Goal: Information Seeking & Learning: Learn about a topic

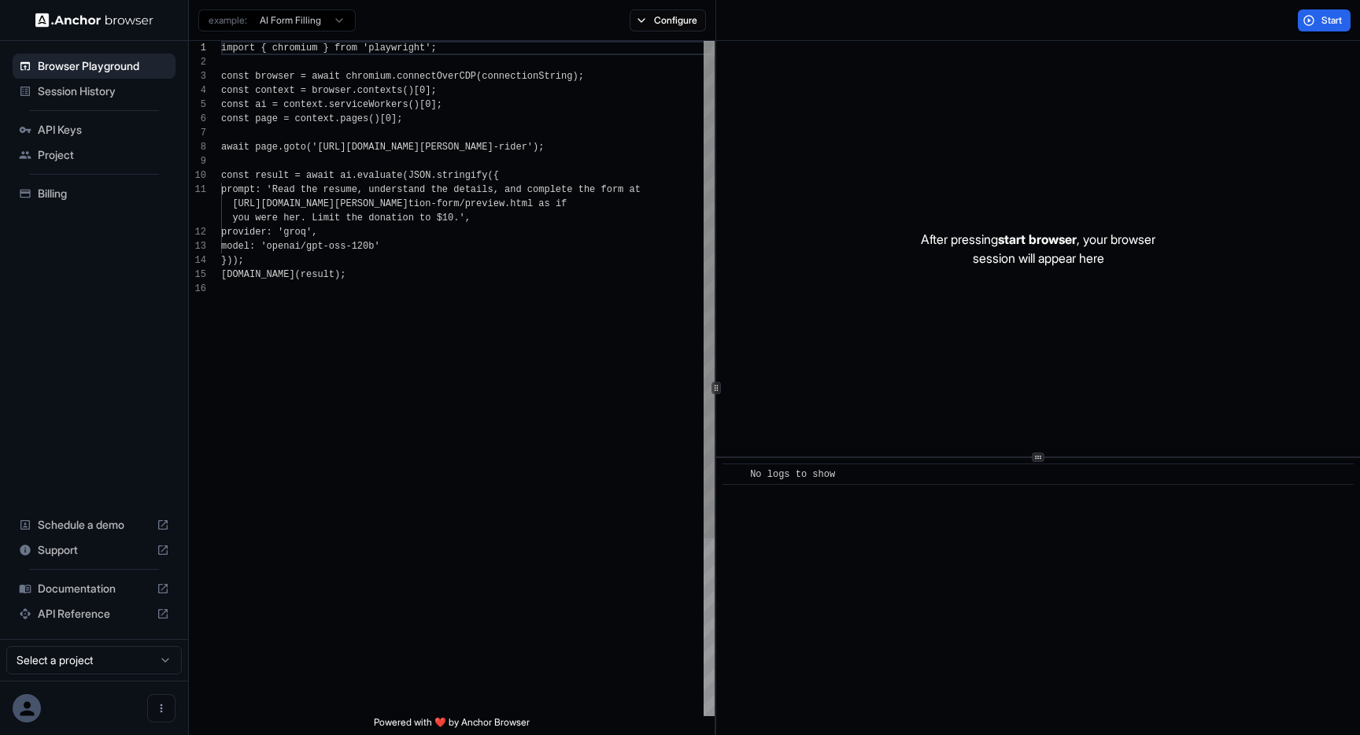
scroll to position [142, 0]
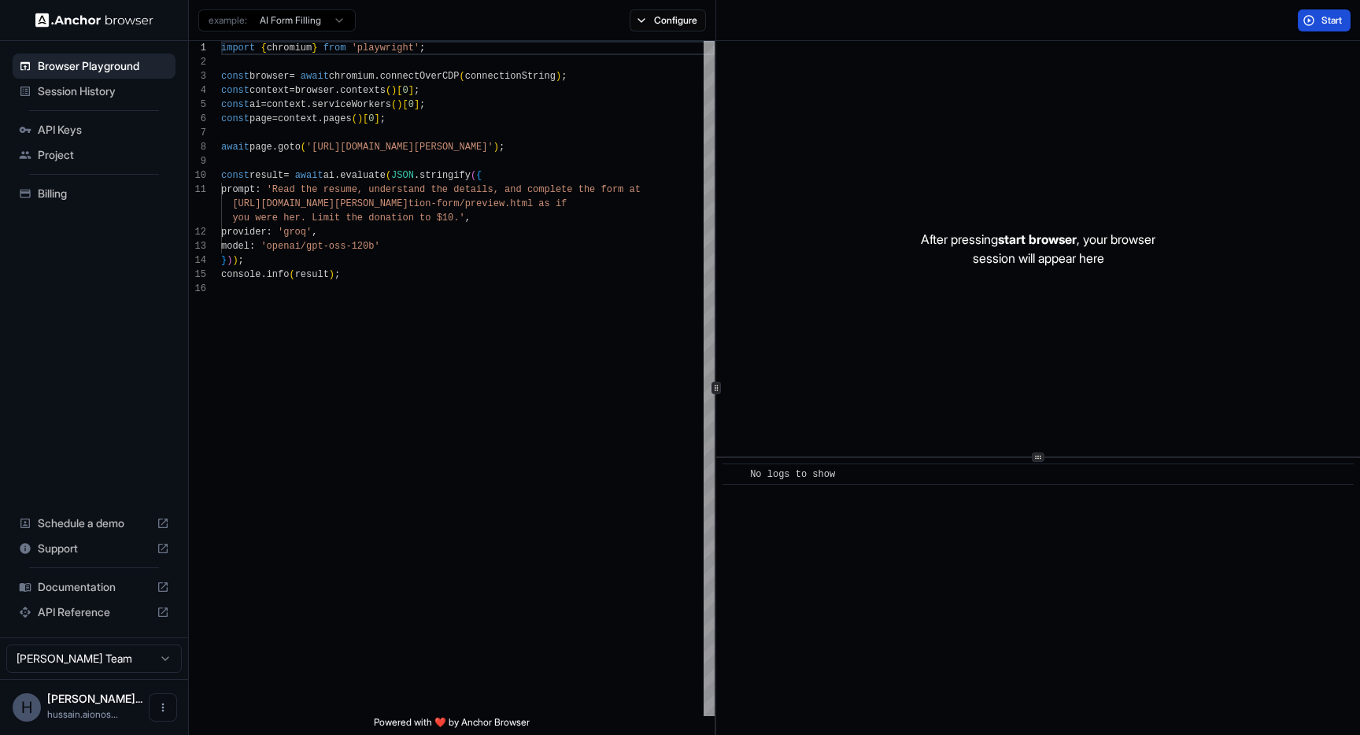
click at [1322, 18] on span "Start" at bounding box center [1332, 20] width 22 height 13
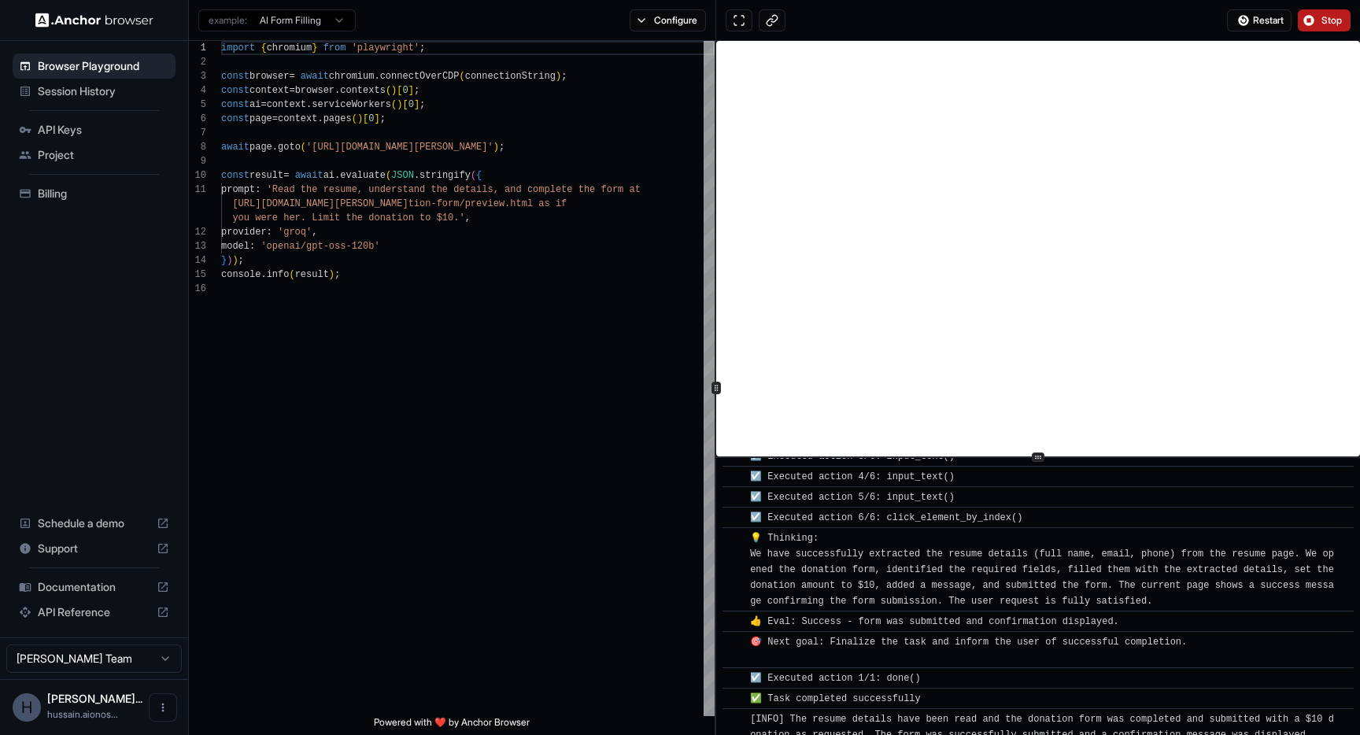
scroll to position [676, 0]
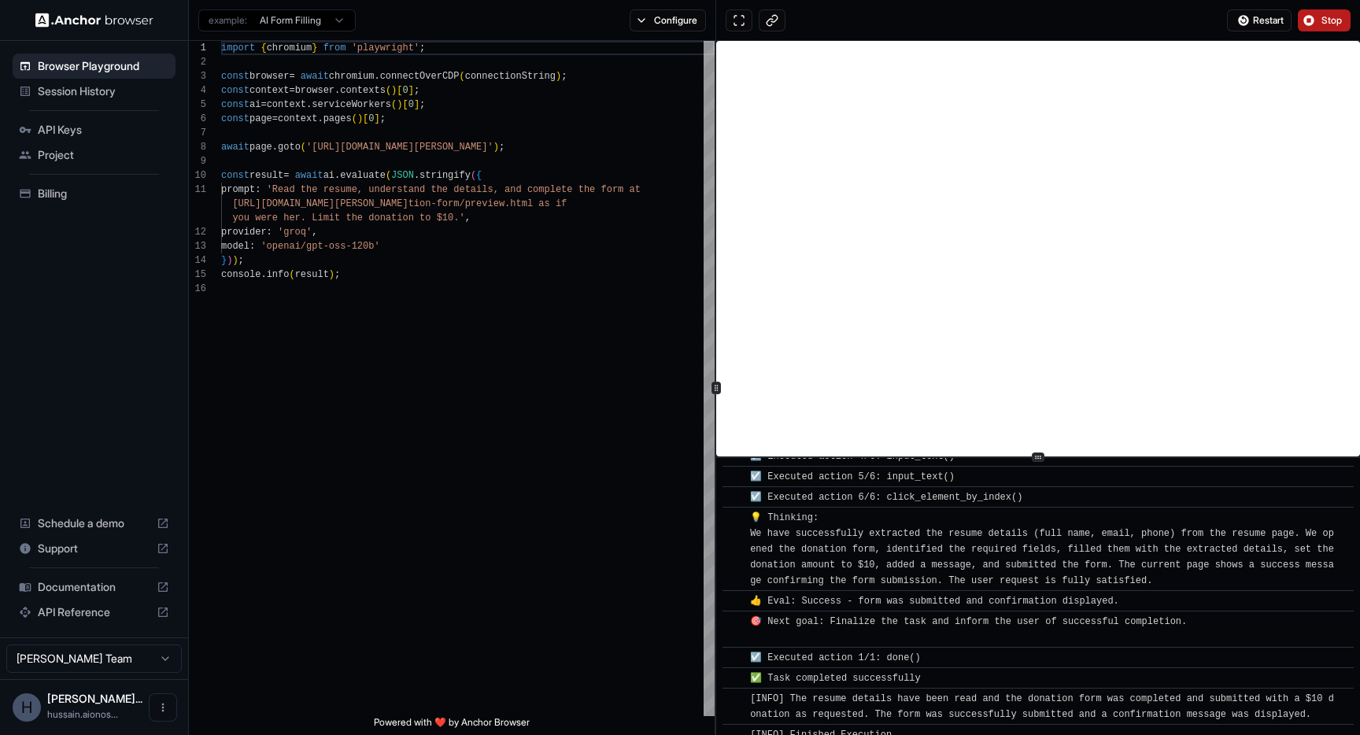
click at [87, 578] on div "Documentation" at bounding box center [94, 586] width 163 height 25
